Goal: Task Accomplishment & Management: Manage account settings

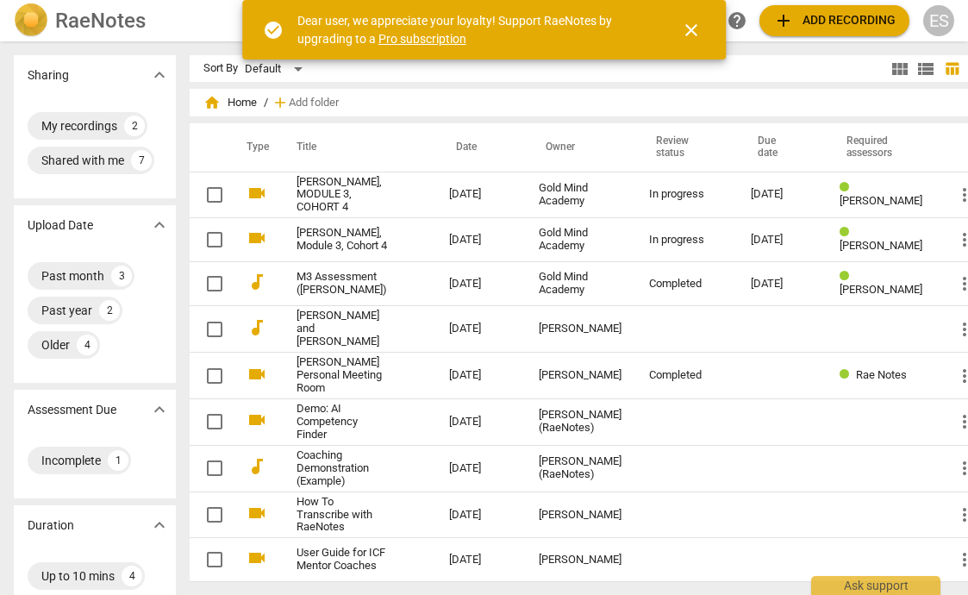
click at [692, 33] on span "close" at bounding box center [691, 30] width 21 height 21
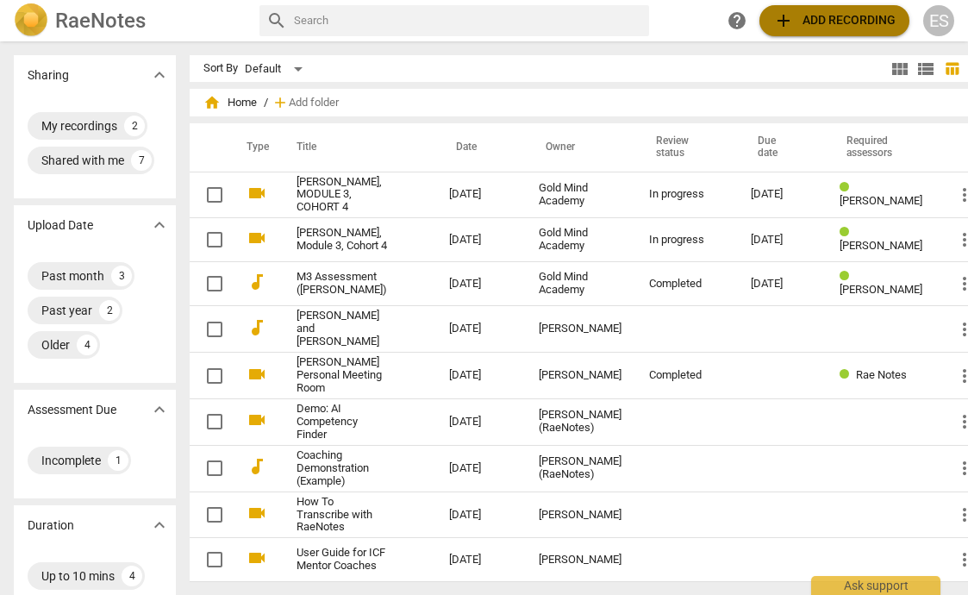
click at [830, 23] on span "add Add recording" at bounding box center [835, 20] width 122 height 21
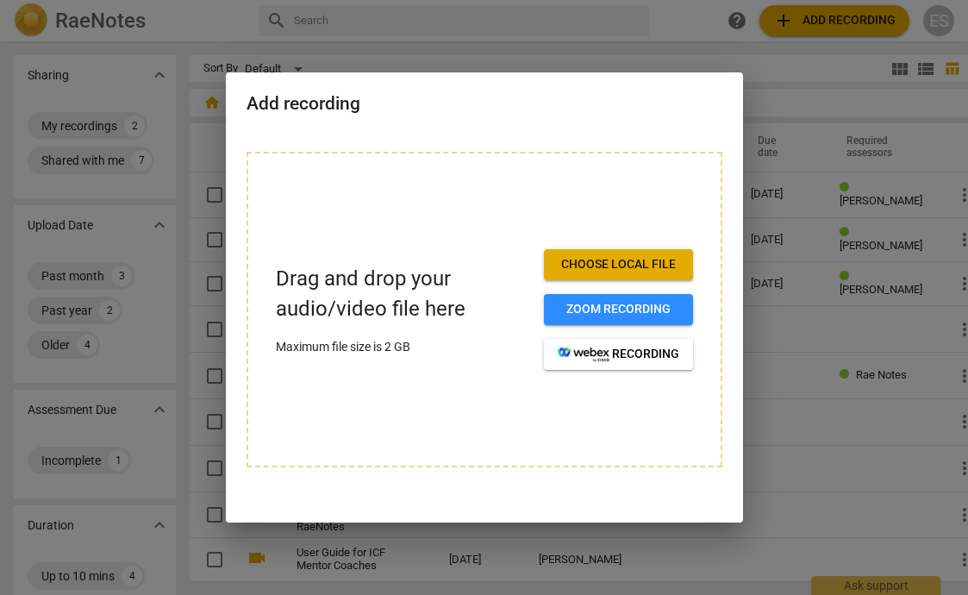
click at [589, 259] on span "Choose local file" at bounding box center [619, 264] width 122 height 17
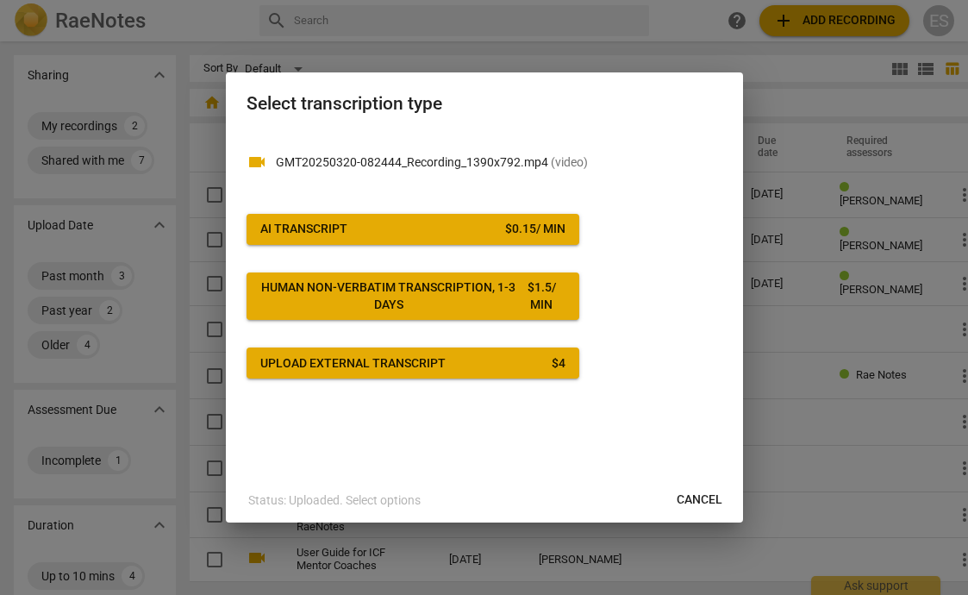
click at [692, 498] on span "Cancel" at bounding box center [700, 500] width 46 height 17
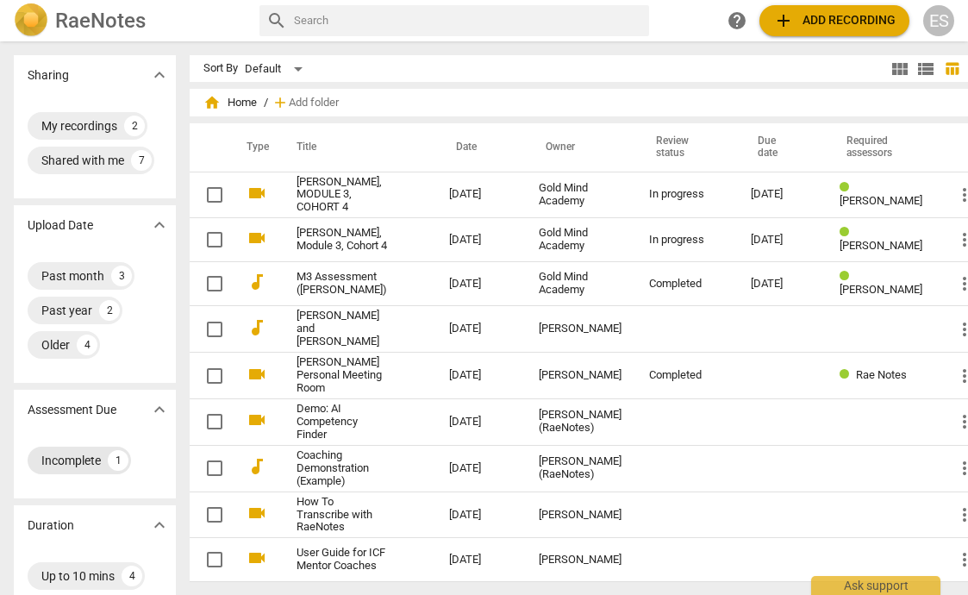
click at [89, 467] on div "Incomplete" at bounding box center [71, 460] width 60 height 17
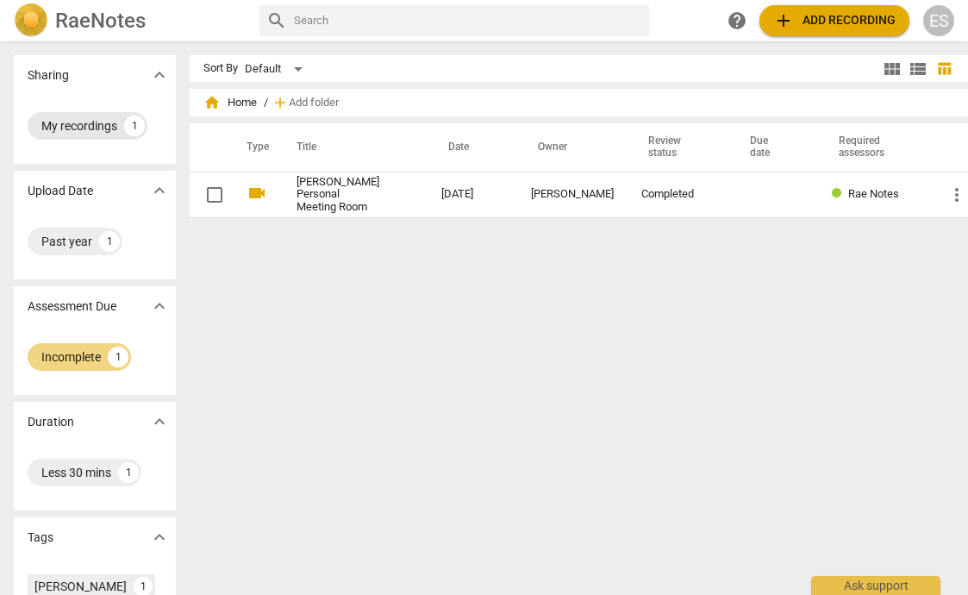
click at [64, 128] on div "My recordings" at bounding box center [79, 125] width 76 height 17
click at [102, 128] on div "My recordings" at bounding box center [79, 125] width 76 height 17
click at [65, 354] on div "Incomplete" at bounding box center [71, 356] width 60 height 17
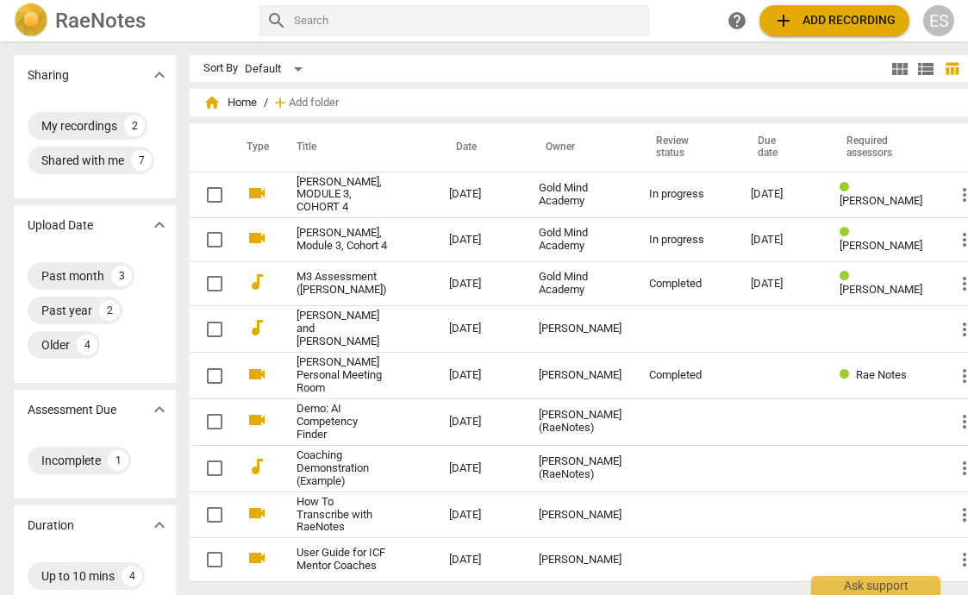
click at [935, 25] on div "ES" at bounding box center [939, 20] width 31 height 31
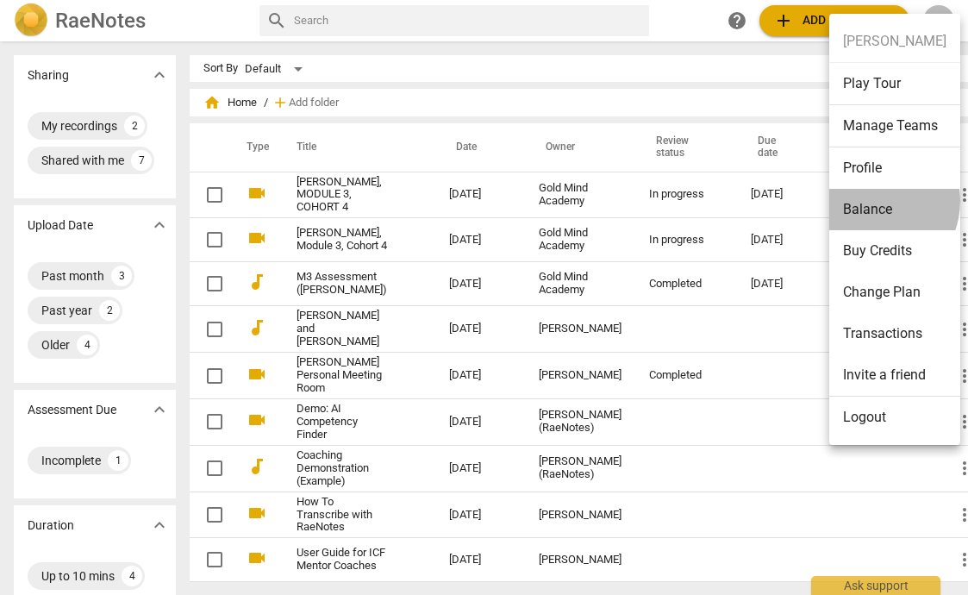
click at [870, 201] on li "Balance" at bounding box center [895, 209] width 131 height 41
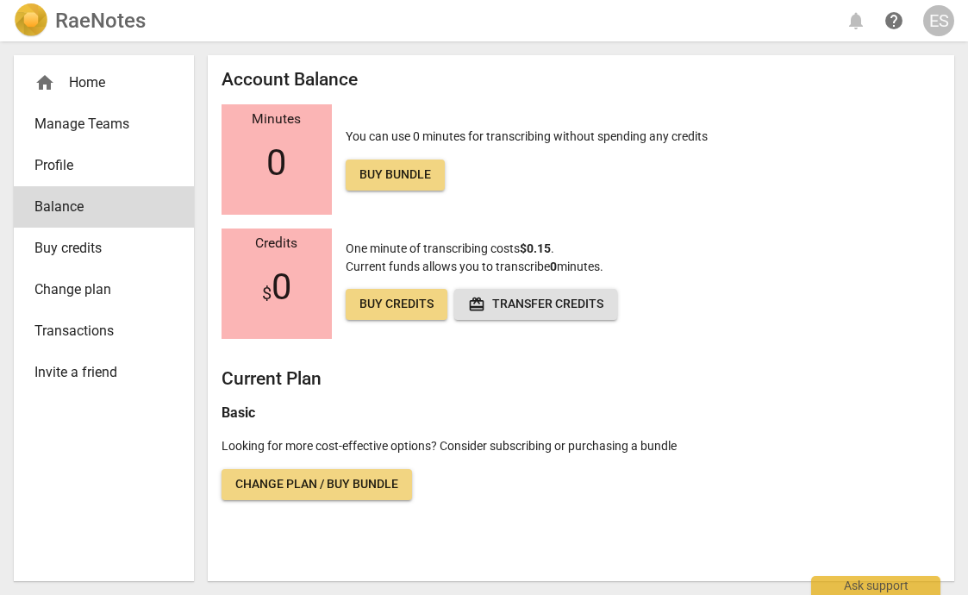
click at [47, 160] on span "Profile" at bounding box center [96, 165] width 125 height 21
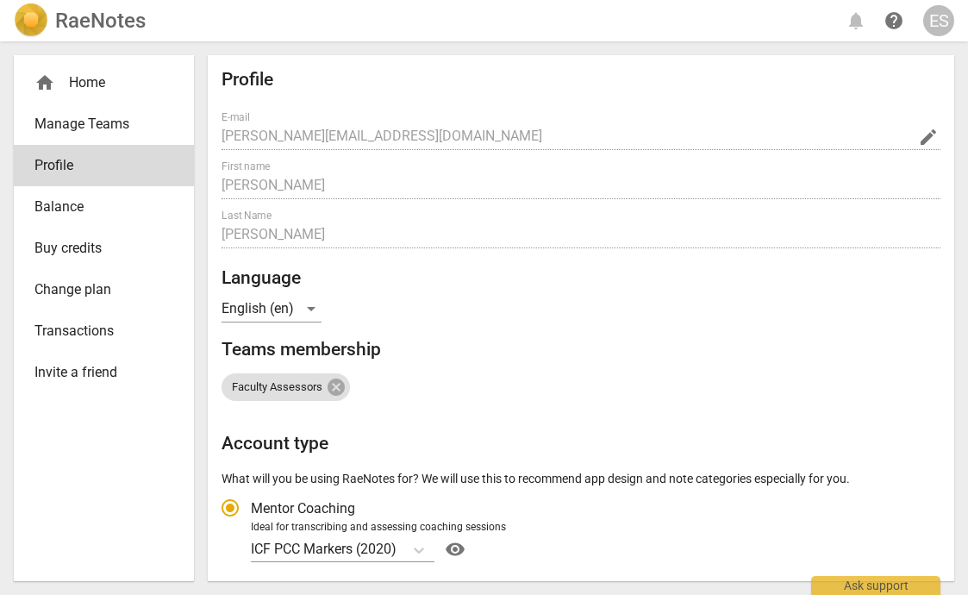
radio input "false"
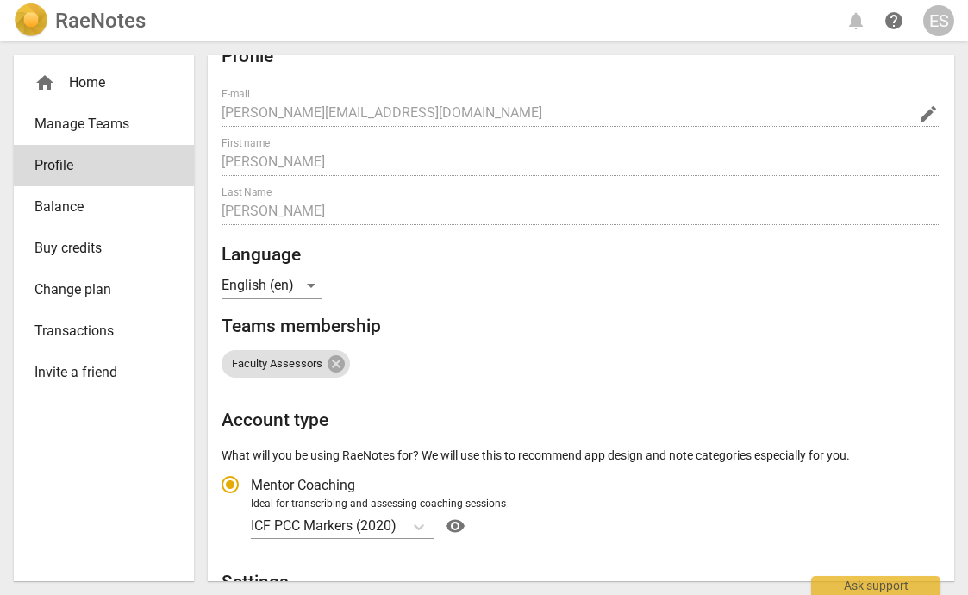
scroll to position [34, 0]
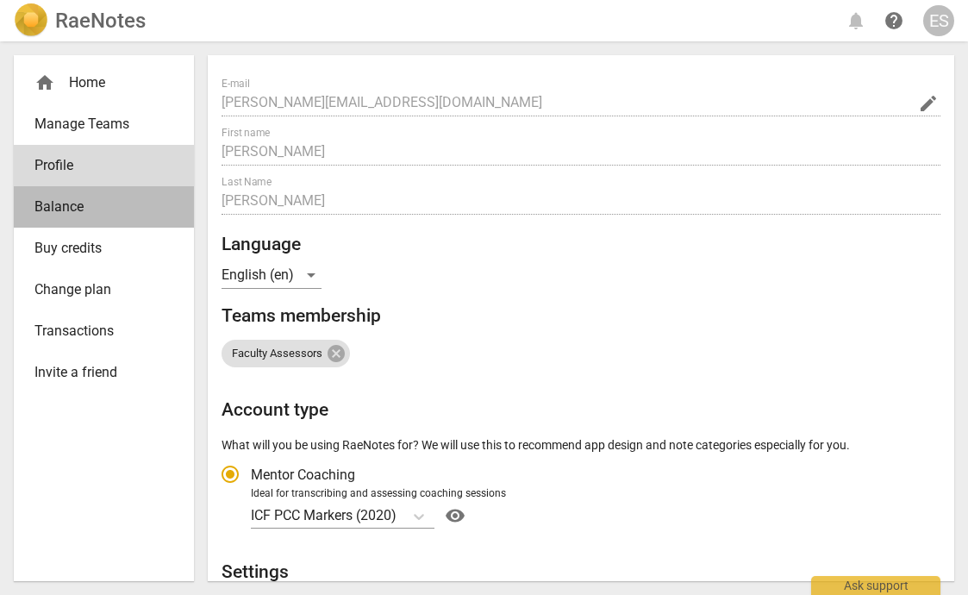
click at [56, 208] on span "Balance" at bounding box center [96, 207] width 125 height 21
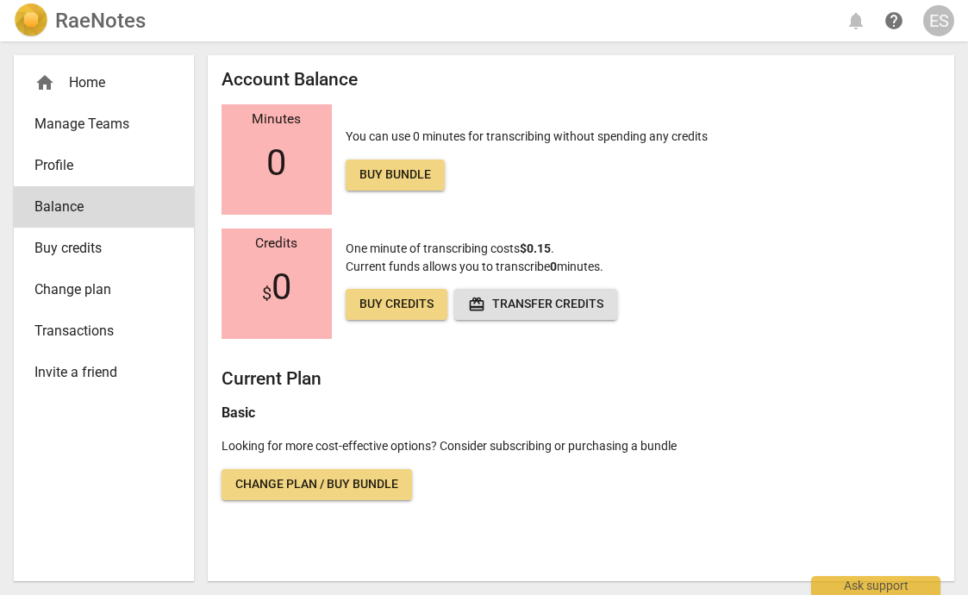
click at [69, 253] on span "Buy credits" at bounding box center [96, 248] width 125 height 21
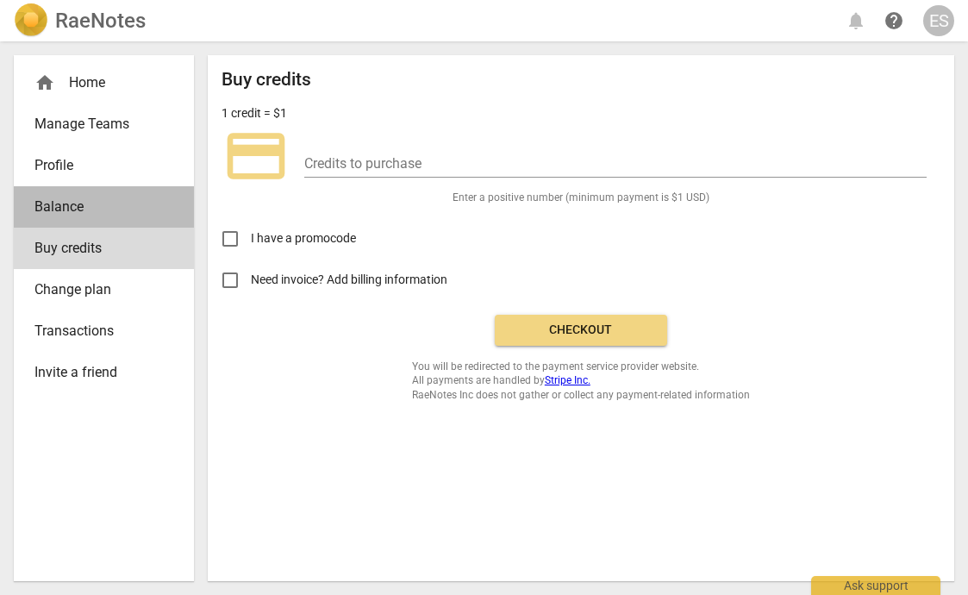
click at [59, 216] on span "Balance" at bounding box center [96, 207] width 125 height 21
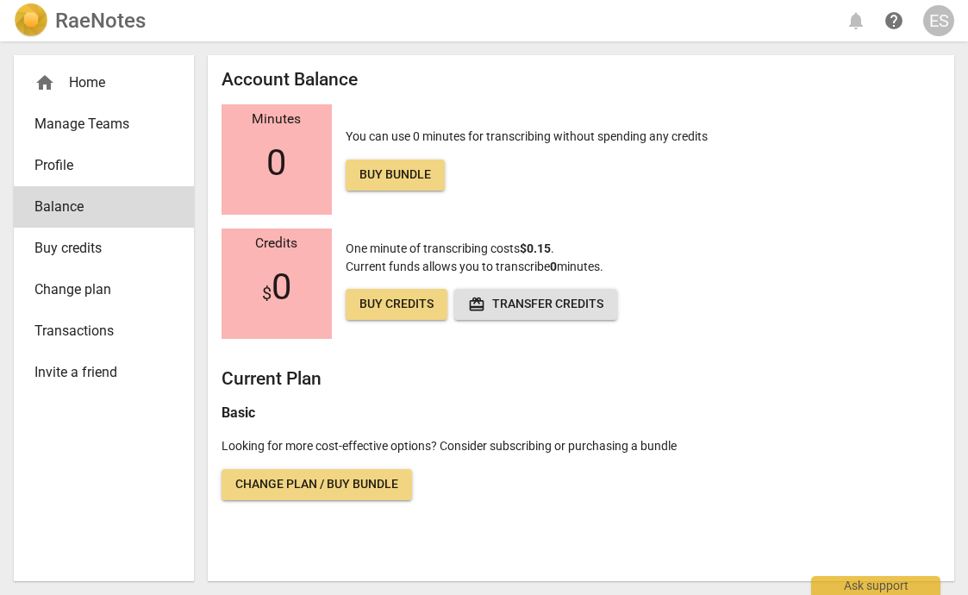
click at [94, 292] on span "Change plan" at bounding box center [96, 289] width 125 height 21
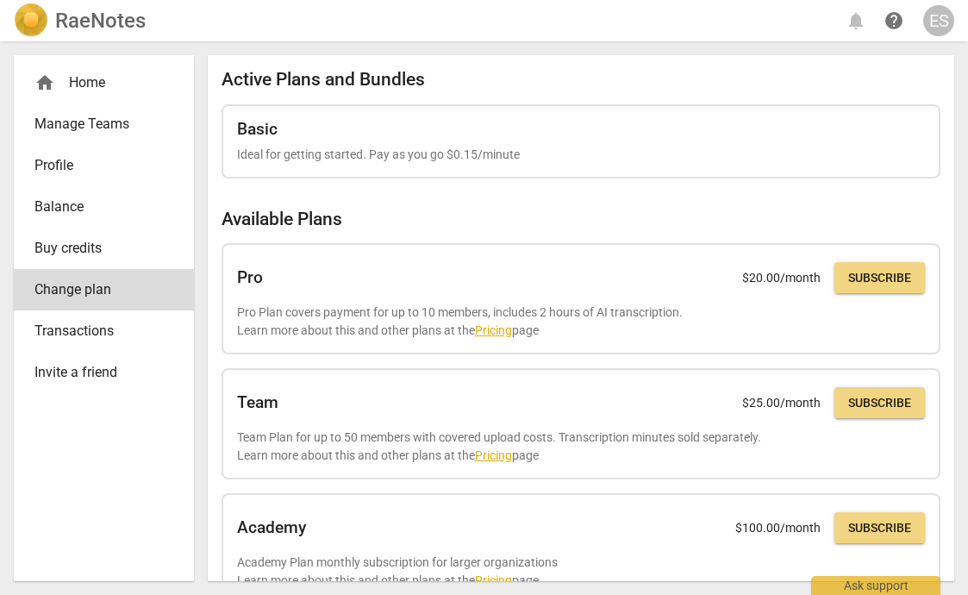
click at [61, 160] on span "Profile" at bounding box center [96, 165] width 125 height 21
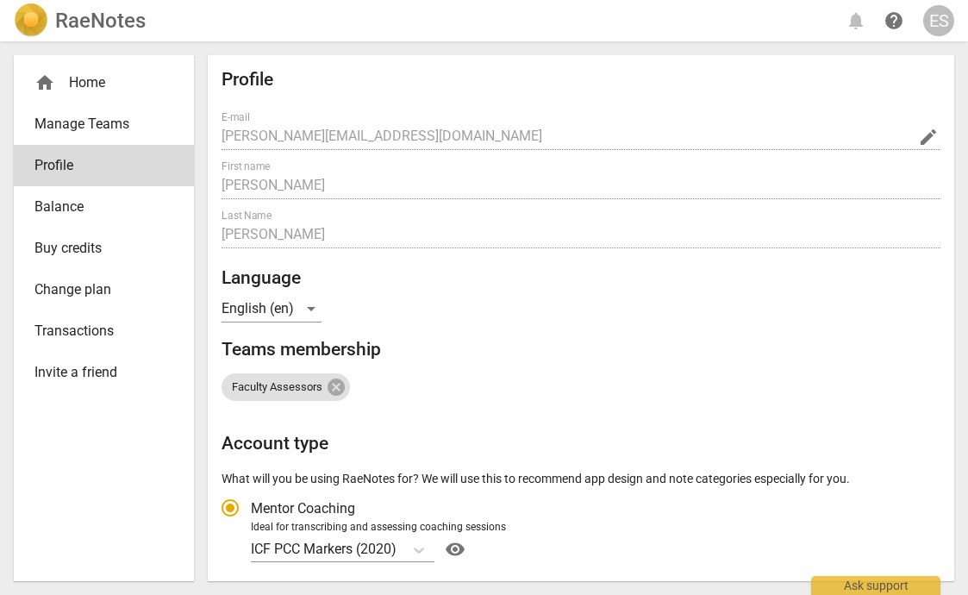
radio input "false"
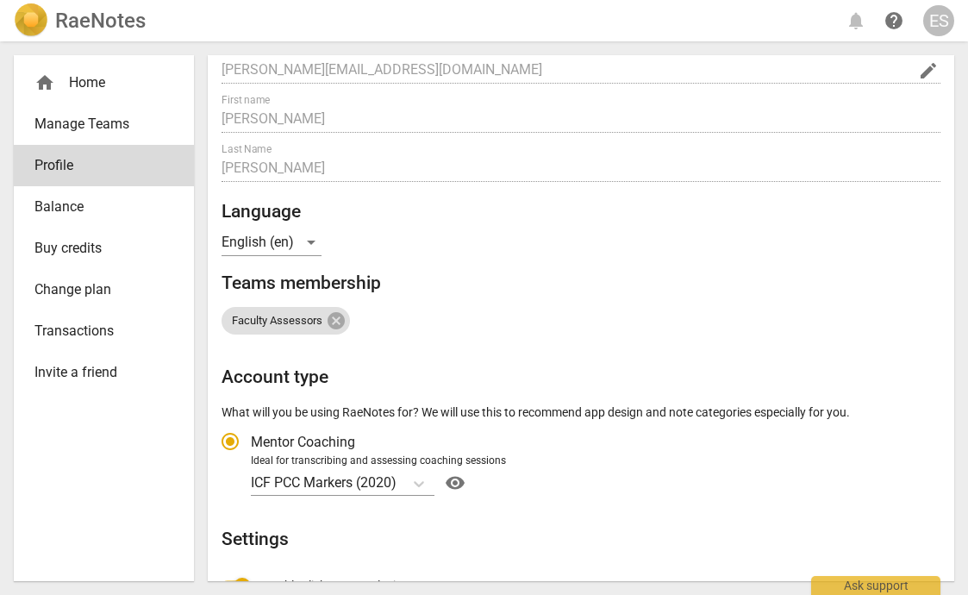
scroll to position [25, 0]
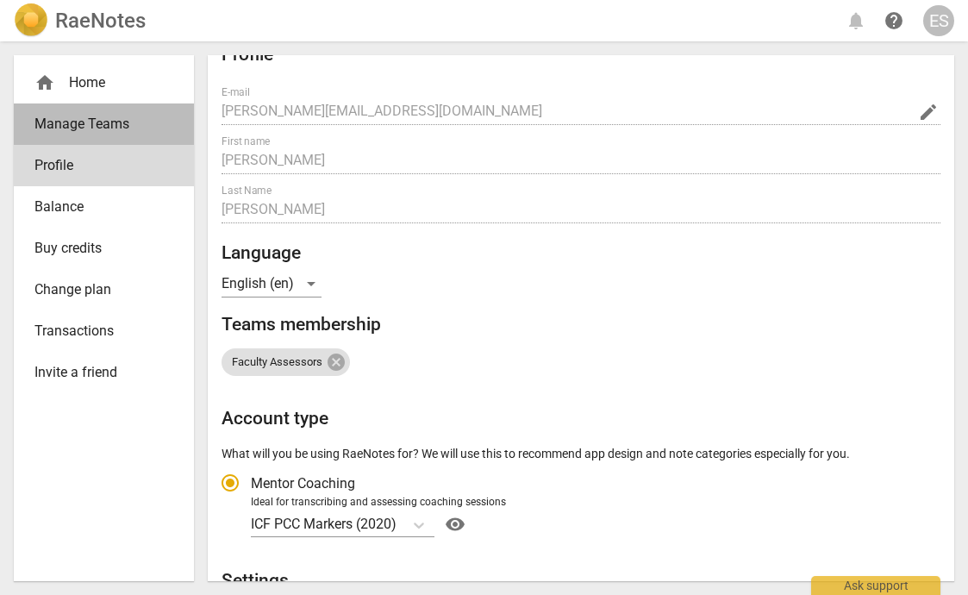
click at [126, 124] on span "Manage Teams" at bounding box center [96, 124] width 125 height 21
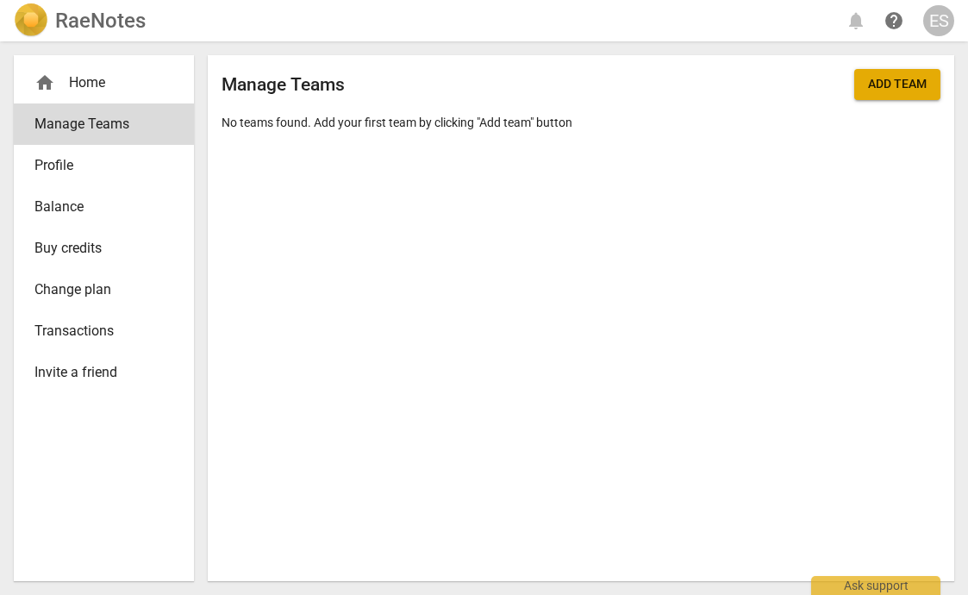
click at [85, 167] on span "Profile" at bounding box center [96, 165] width 125 height 21
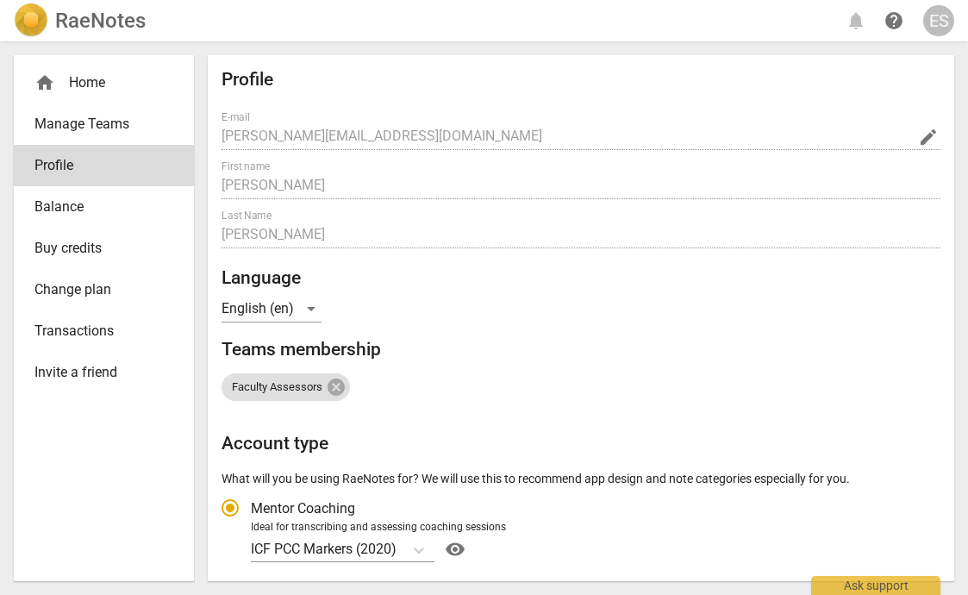
radio input "false"
click at [88, 91] on div "home Home" at bounding box center [96, 82] width 125 height 21
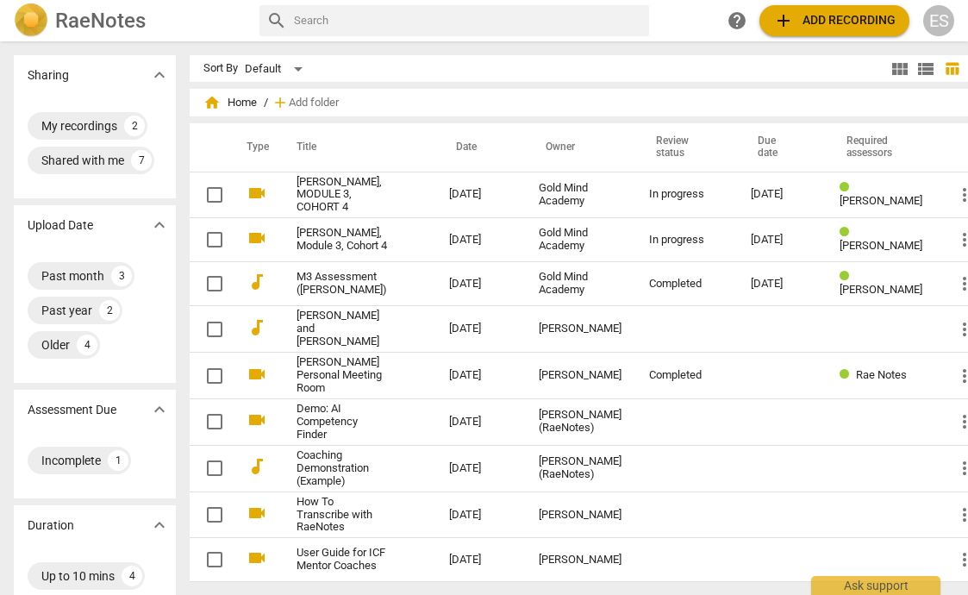
click at [930, 23] on div "ES" at bounding box center [939, 20] width 31 height 31
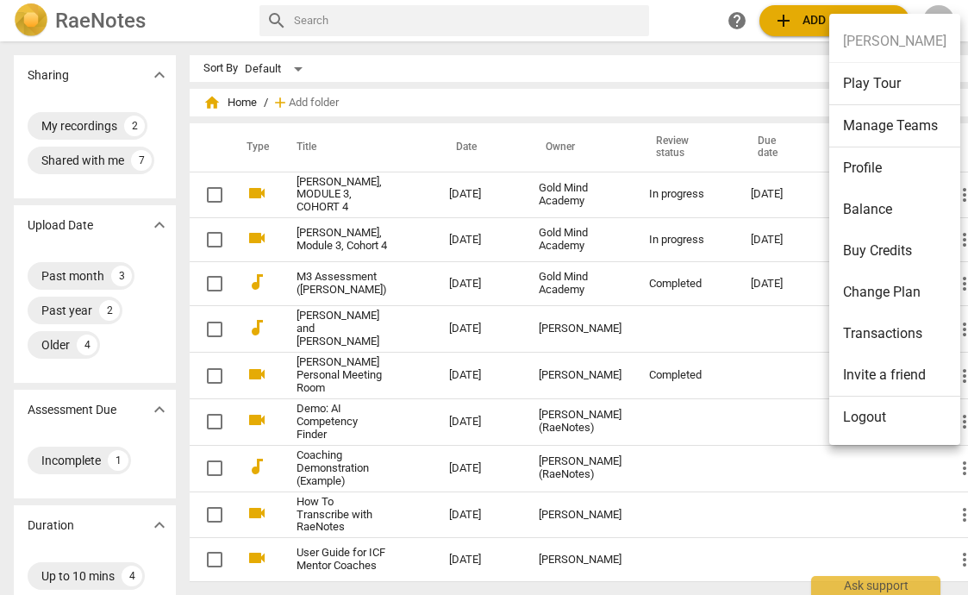
click at [862, 169] on li "Profile" at bounding box center [895, 167] width 131 height 41
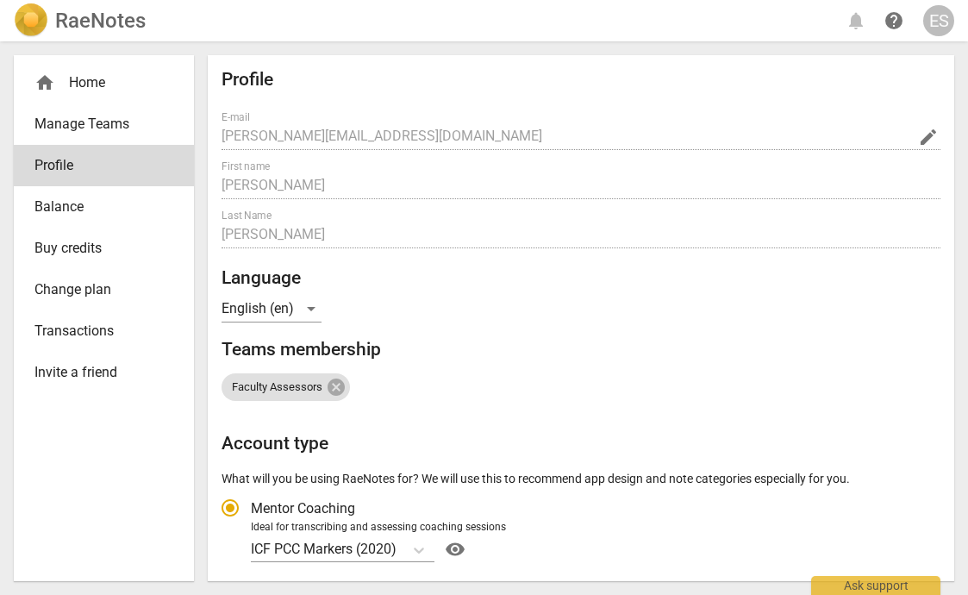
radio input "false"
click at [66, 332] on span "Transactions" at bounding box center [96, 331] width 125 height 21
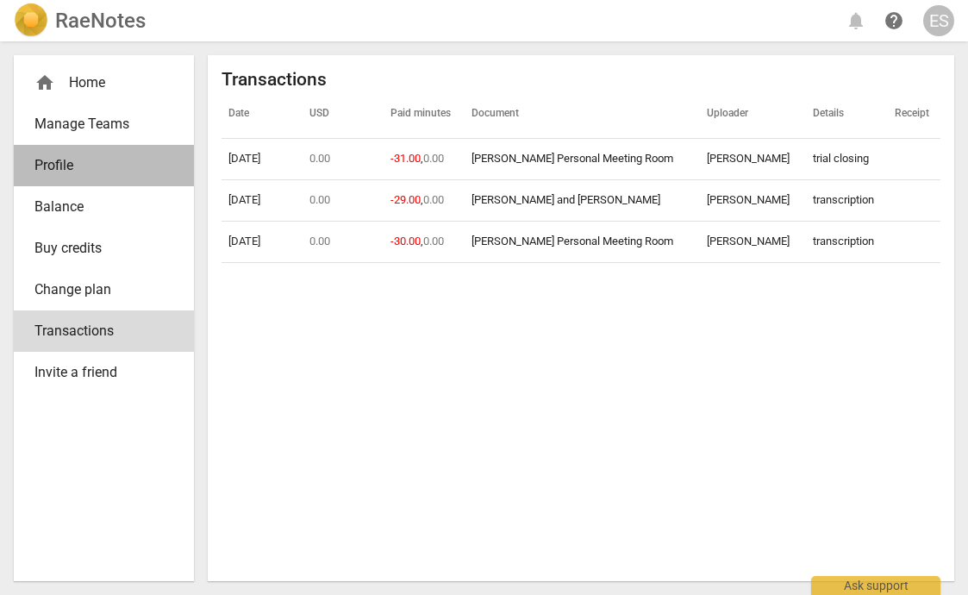
click at [59, 165] on span "Profile" at bounding box center [96, 165] width 125 height 21
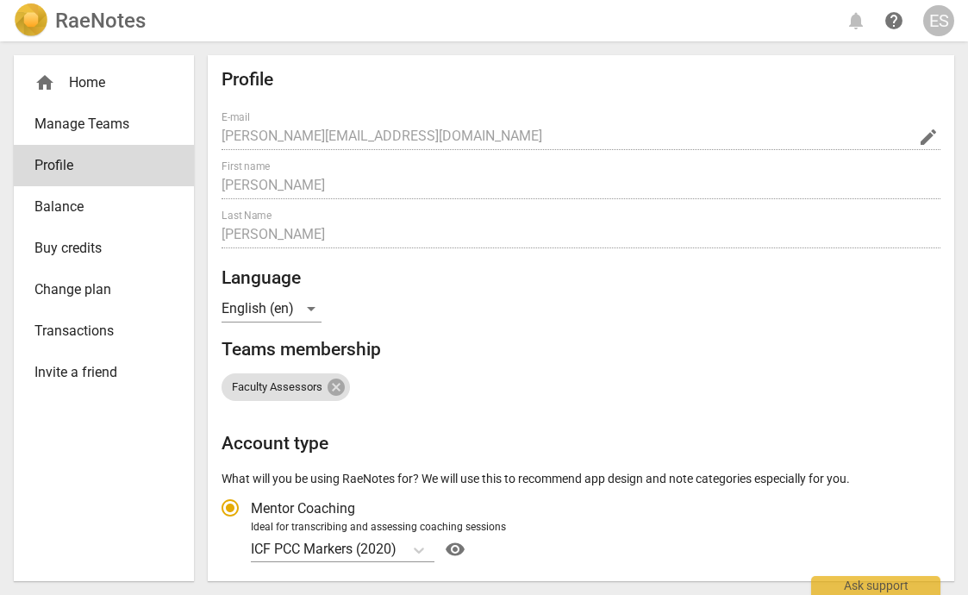
radio input "false"
click at [74, 329] on span "Transactions" at bounding box center [96, 331] width 125 height 21
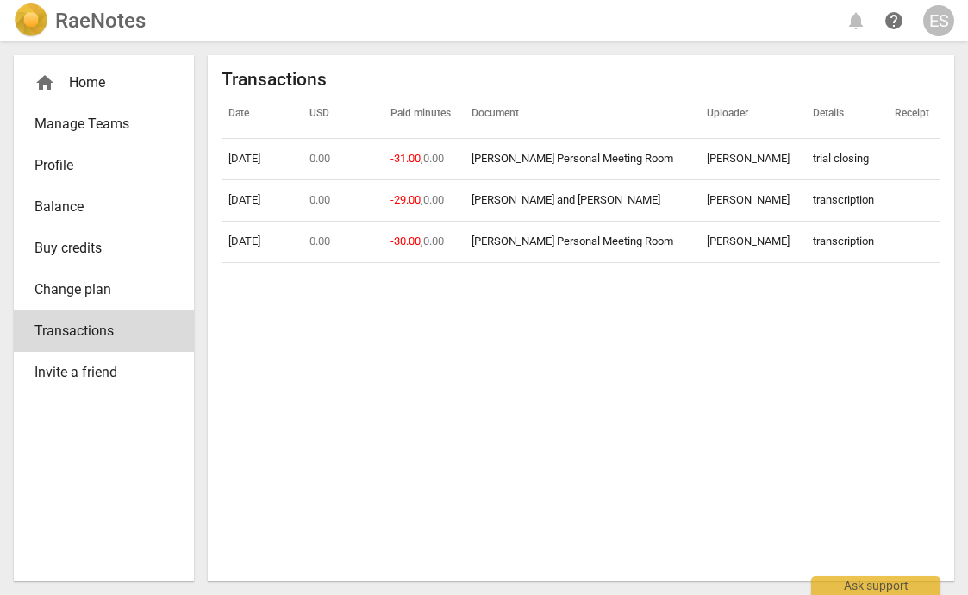
click at [60, 122] on span "Manage Teams" at bounding box center [96, 124] width 125 height 21
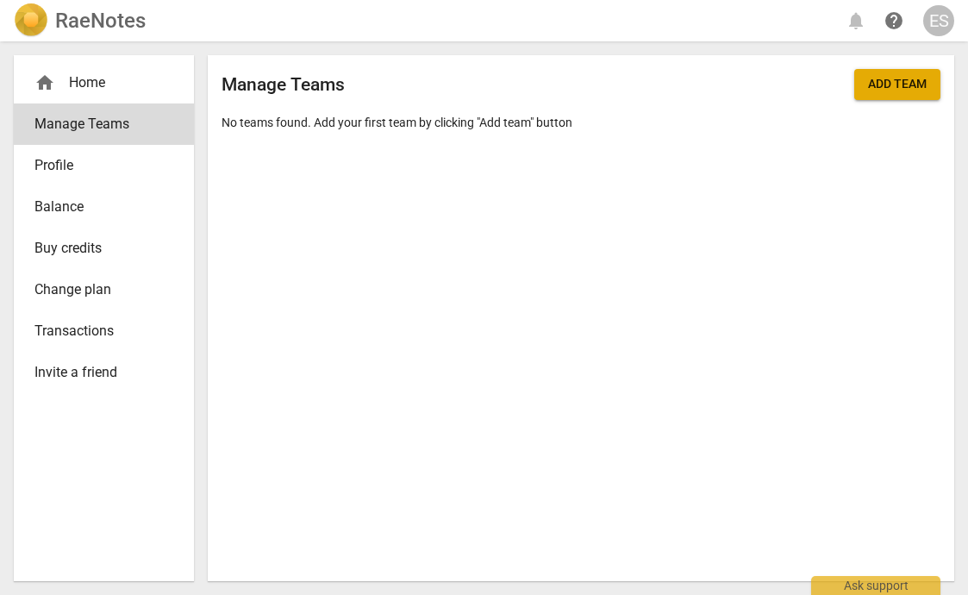
click at [65, 170] on span "Profile" at bounding box center [96, 165] width 125 height 21
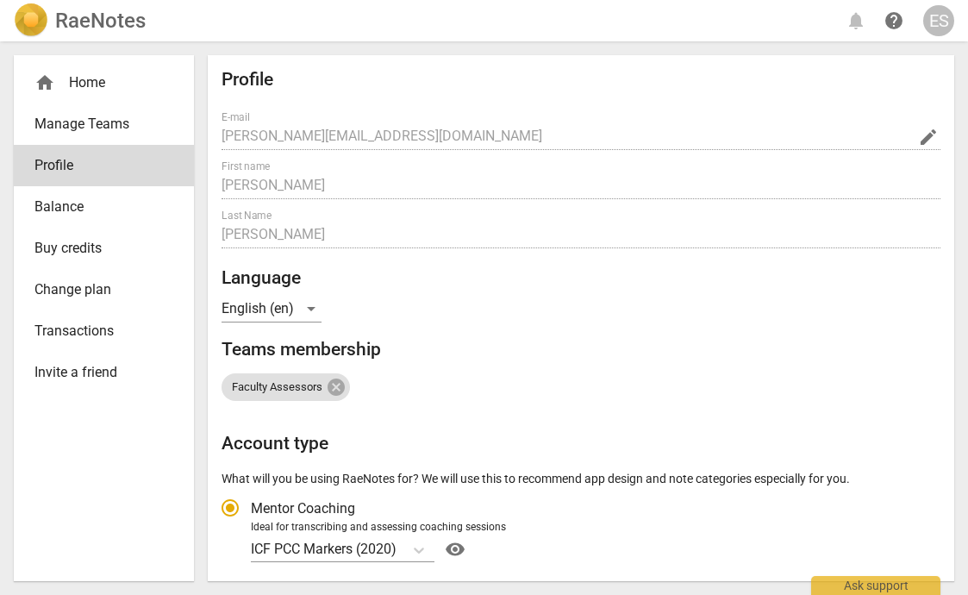
radio input "false"
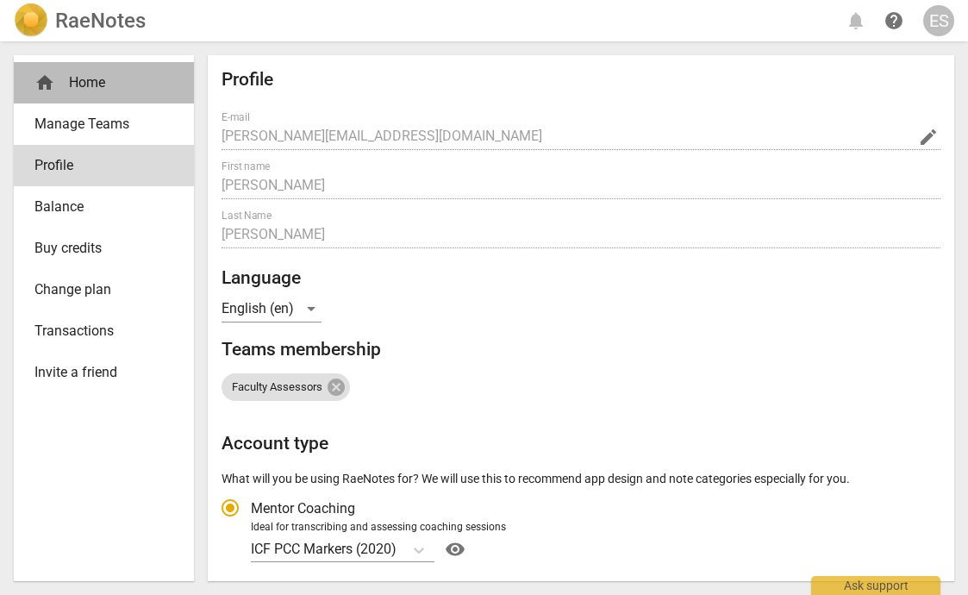
click at [85, 87] on div "home Home" at bounding box center [96, 82] width 125 height 21
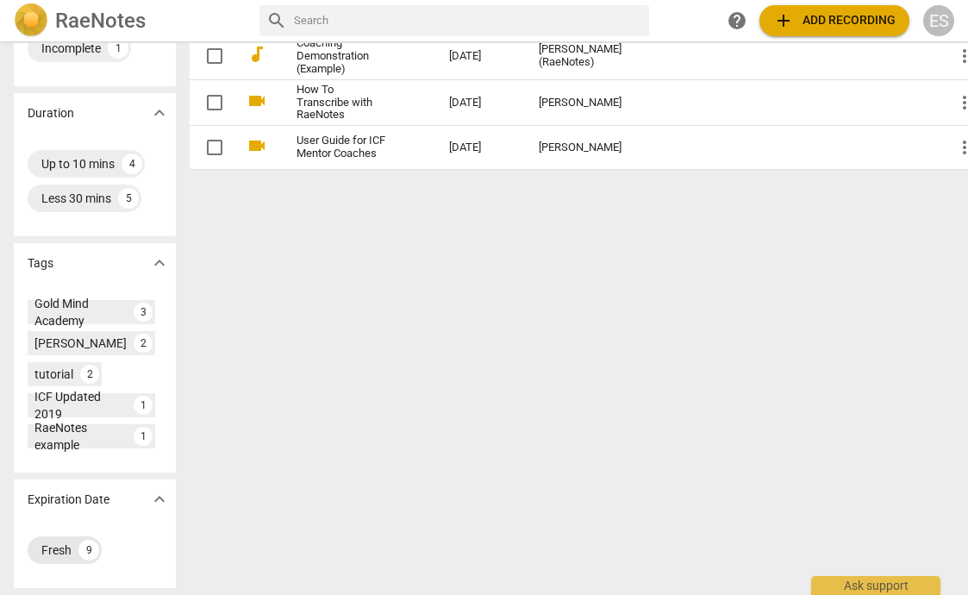
click at [68, 551] on div "Fresh" at bounding box center [56, 550] width 30 height 17
click at [60, 554] on div "Fresh" at bounding box center [56, 550] width 30 height 17
click at [104, 312] on div "Gold Mind Academy" at bounding box center [80, 312] width 92 height 34
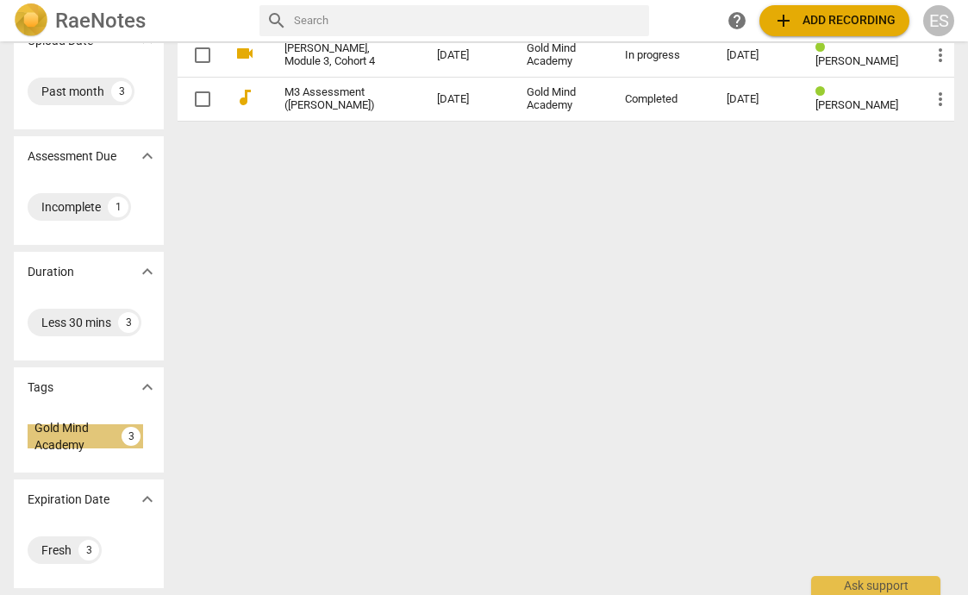
click at [60, 435] on div "Gold Mind Academy" at bounding box center [74, 436] width 80 height 34
